Goal: Task Accomplishment & Management: Manage account settings

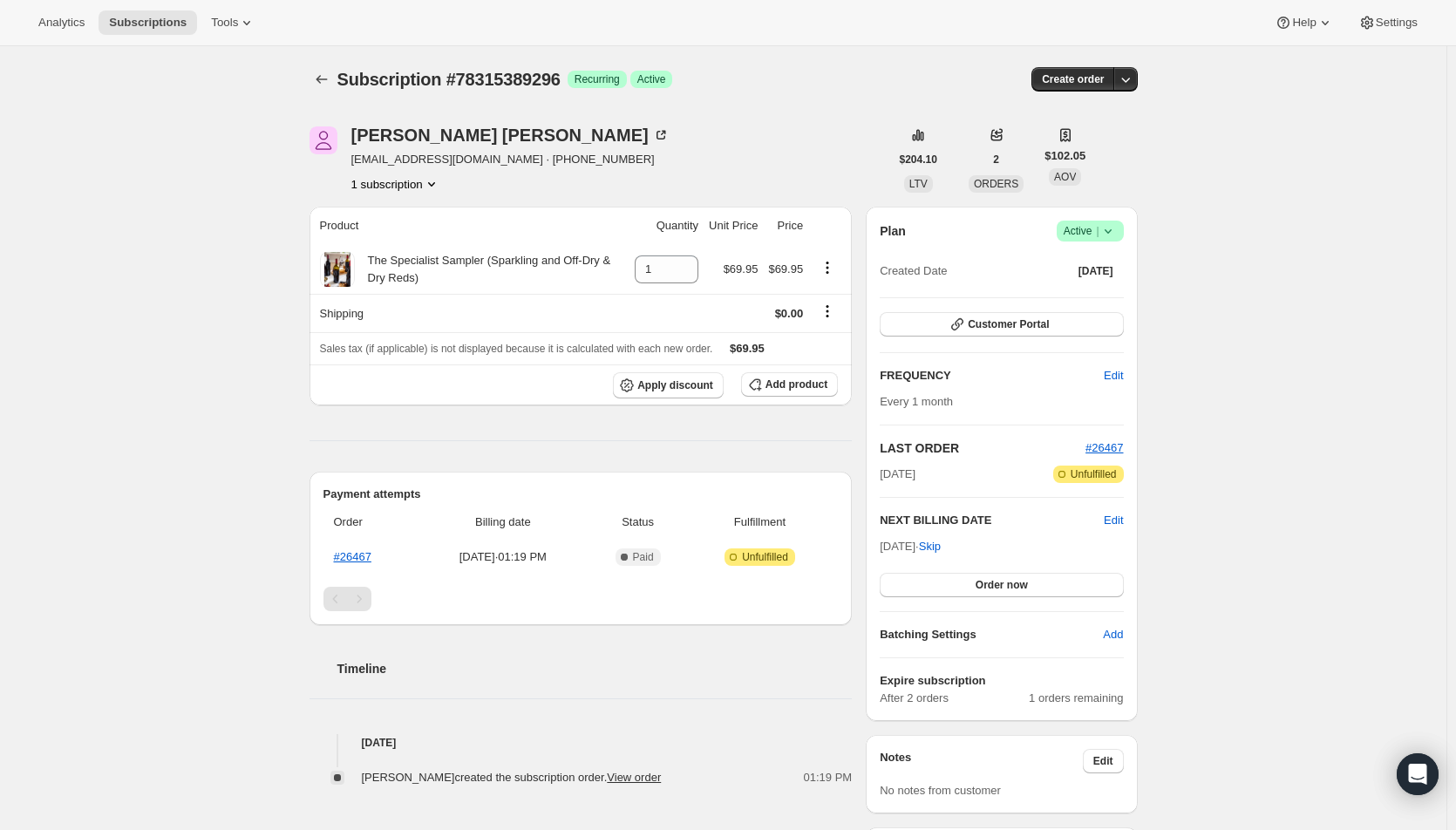
click at [986, 591] on button "Order now" at bounding box center [1001, 585] width 243 height 25
click at [986, 591] on button "Click to confirm" at bounding box center [1001, 585] width 243 height 25
click at [1123, 516] on span "Edit" at bounding box center [1113, 520] width 19 height 17
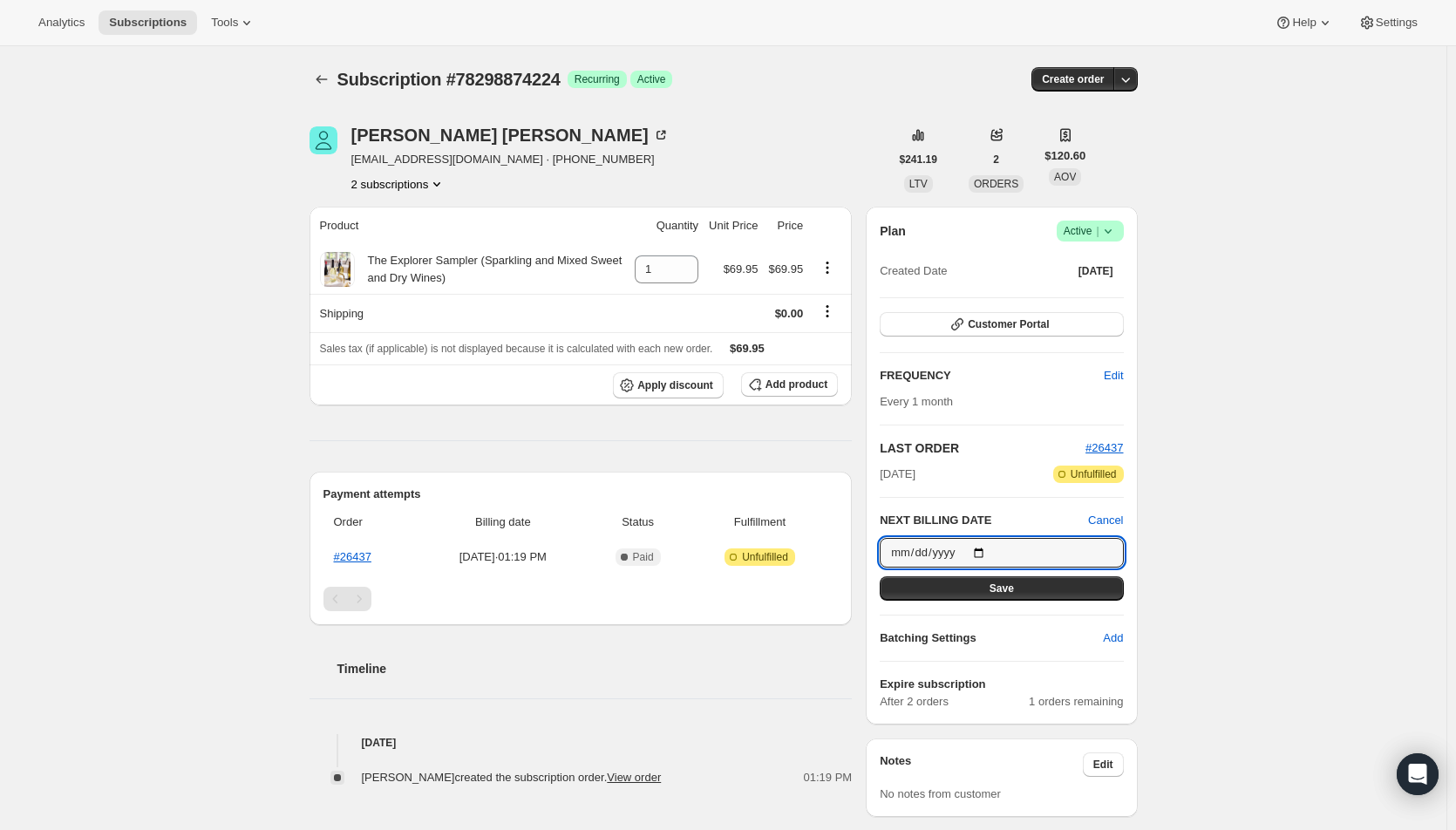
click at [984, 554] on input "2025-09-25" at bounding box center [1001, 552] width 243 height 30
type input "2025-09-04"
click at [1000, 588] on span "Save" at bounding box center [1001, 588] width 25 height 14
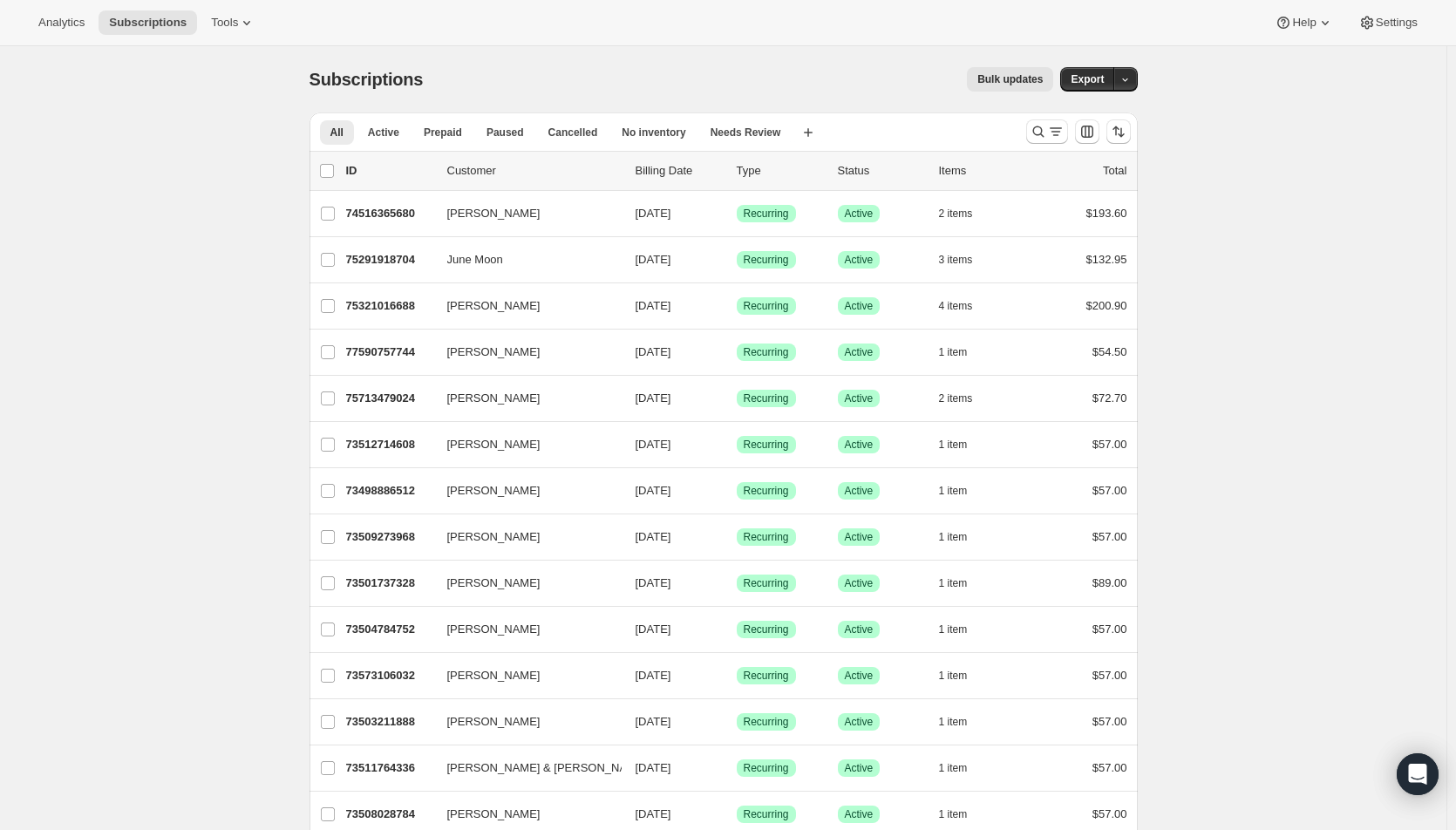
click at [1052, 128] on icon "Search and filter results" at bounding box center [1055, 131] width 17 height 17
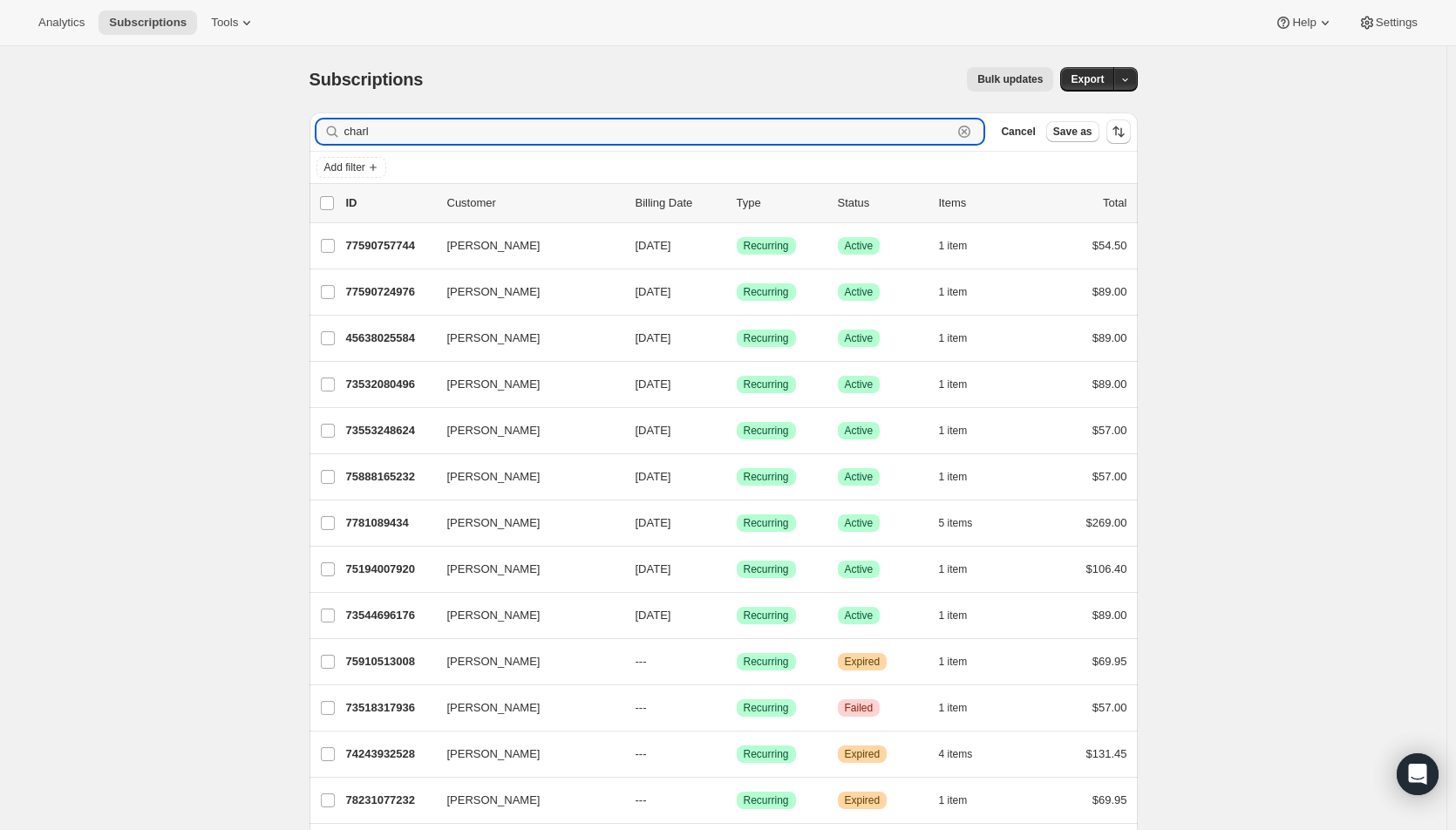
type input "charl"
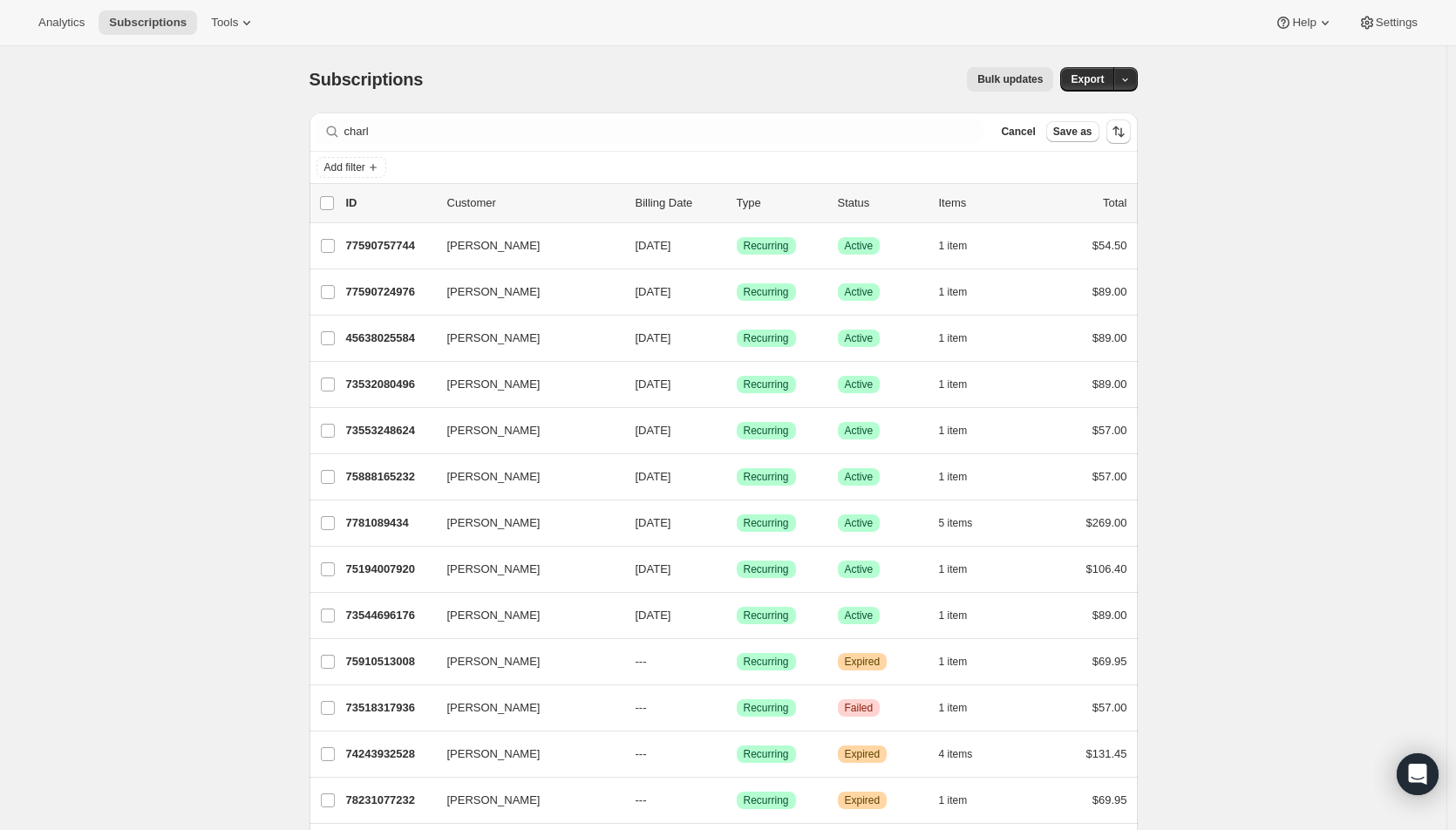
click at [668, 293] on span "[DATE]" at bounding box center [653, 292] width 36 height 13
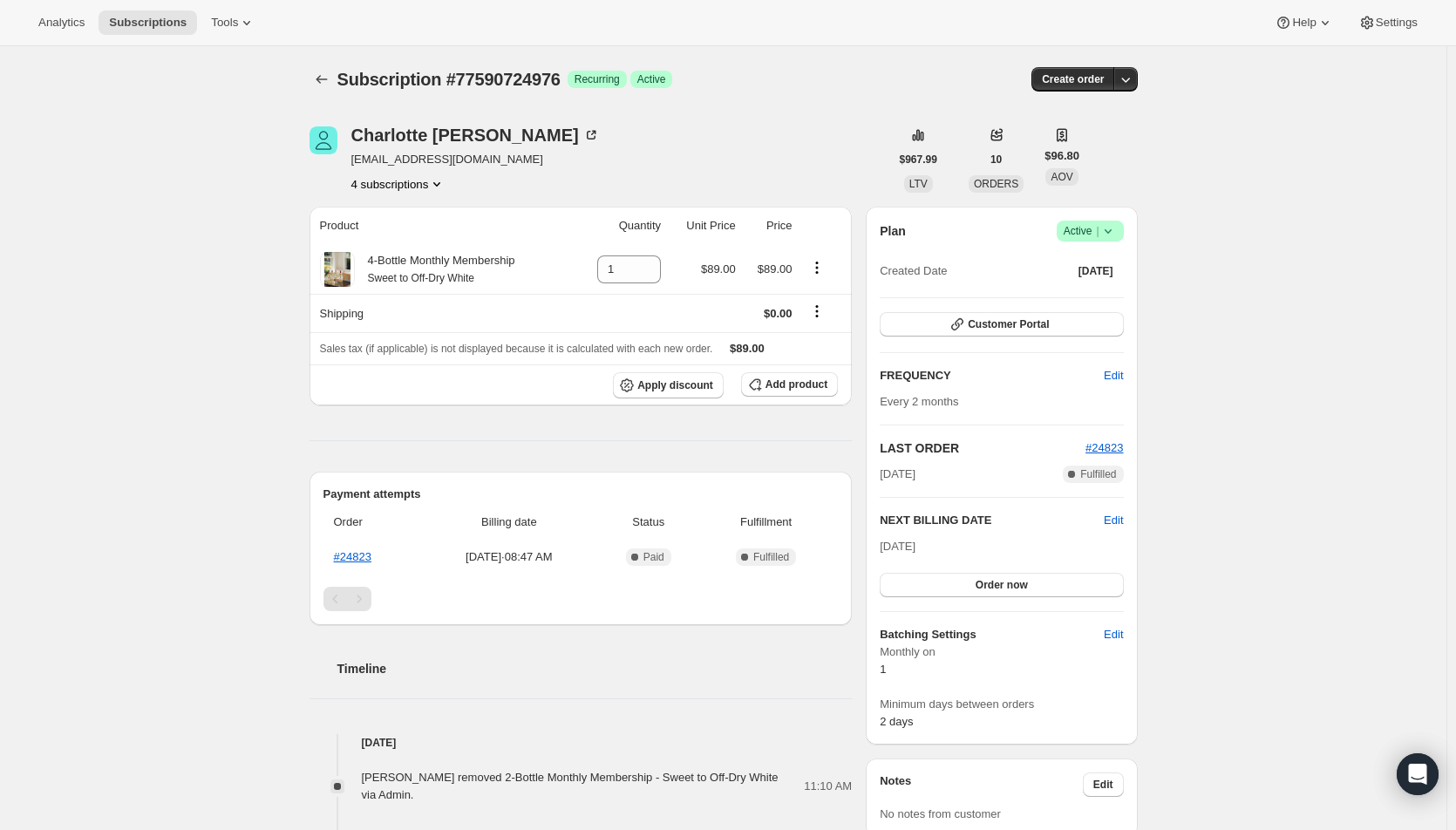
click at [1122, 522] on span "Edit" at bounding box center [1113, 520] width 19 height 17
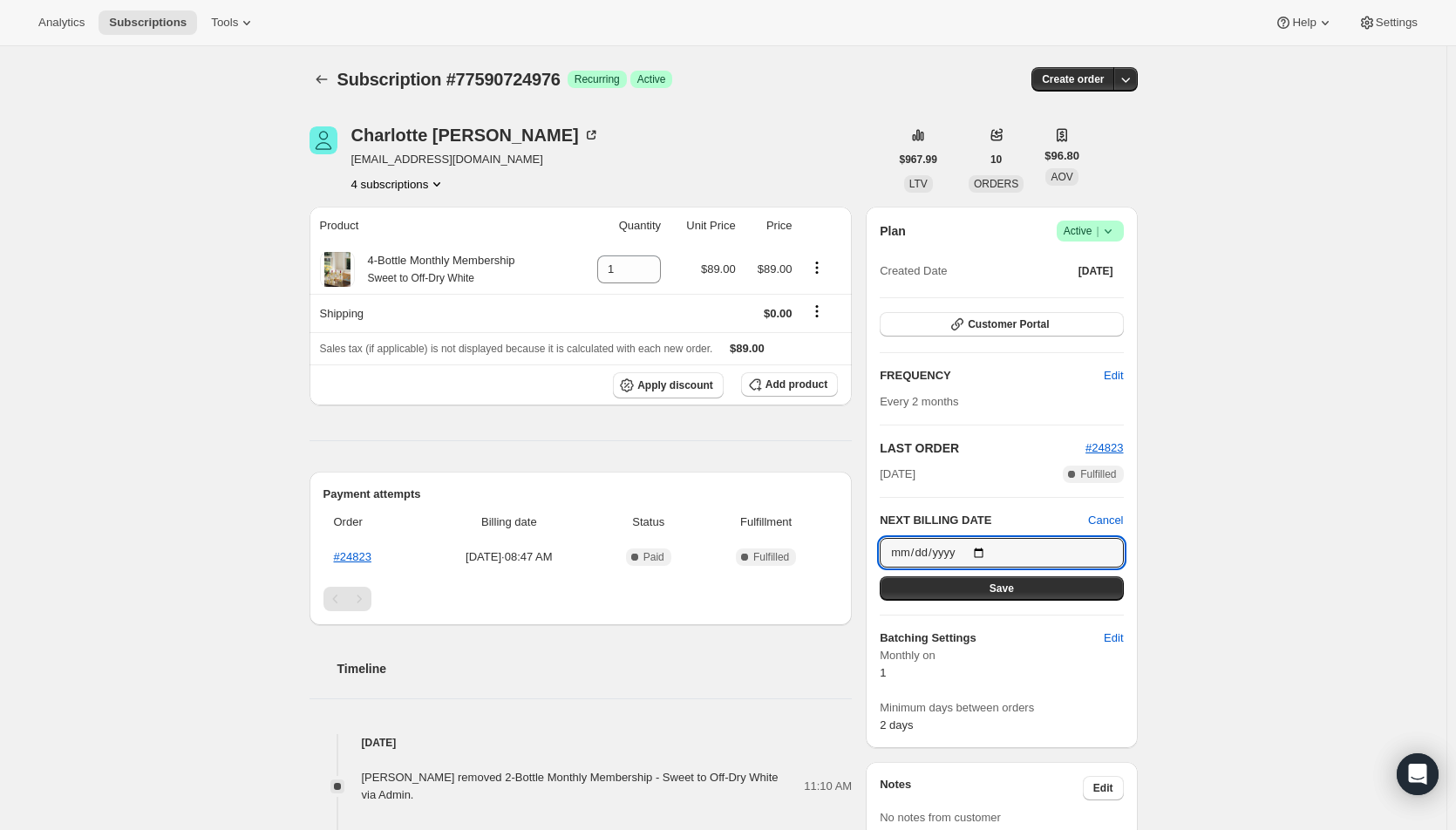
click at [983, 554] on input "[DATE]" at bounding box center [1001, 552] width 243 height 30
type input "[DATE]"
click at [994, 590] on button "Save" at bounding box center [1001, 589] width 243 height 25
